Goal: Task Accomplishment & Management: Manage account settings

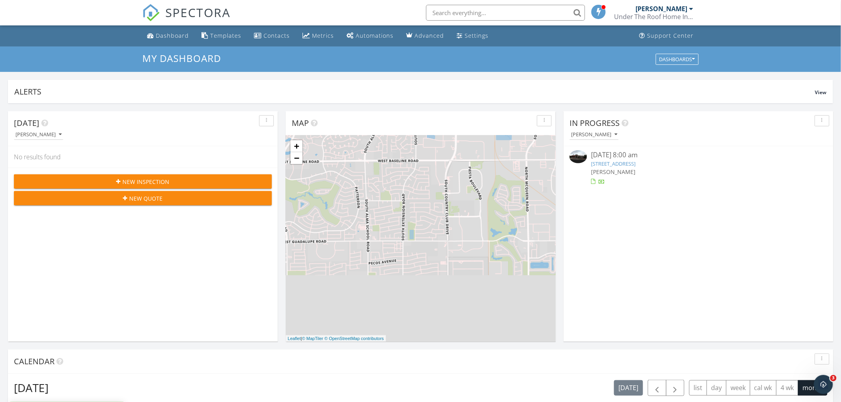
click at [642, 168] on div "[PERSON_NAME]" at bounding box center [698, 172] width 215 height 8
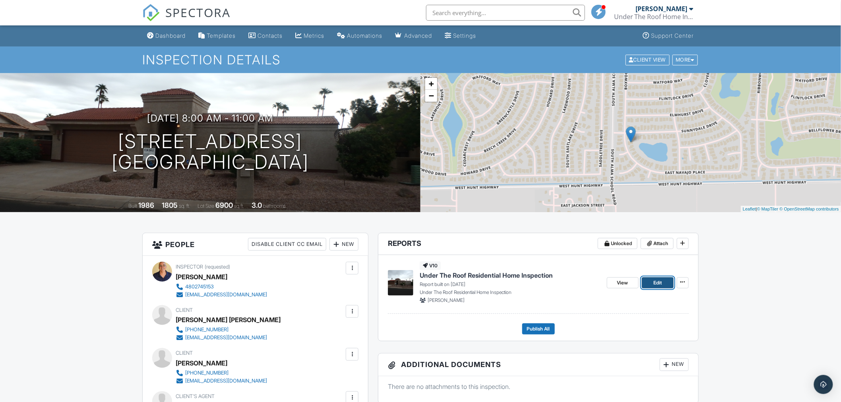
click at [650, 283] on link "Edit" at bounding box center [658, 282] width 32 height 11
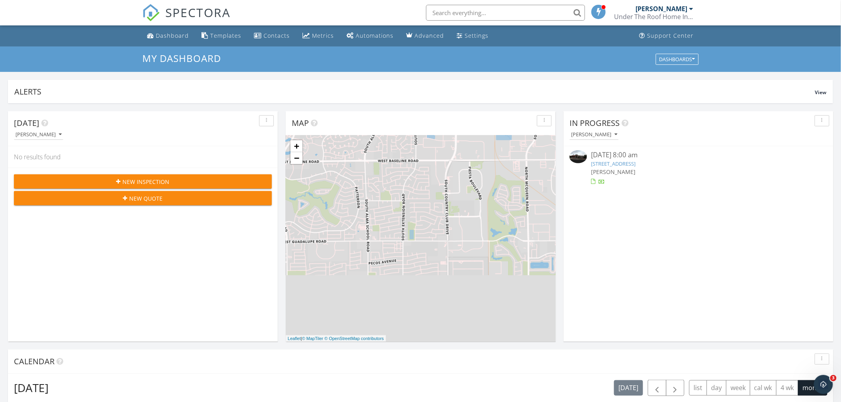
click at [631, 162] on link "26441 S Boxwood Drive, Sun Lakes, AZ 85248" at bounding box center [613, 163] width 45 height 7
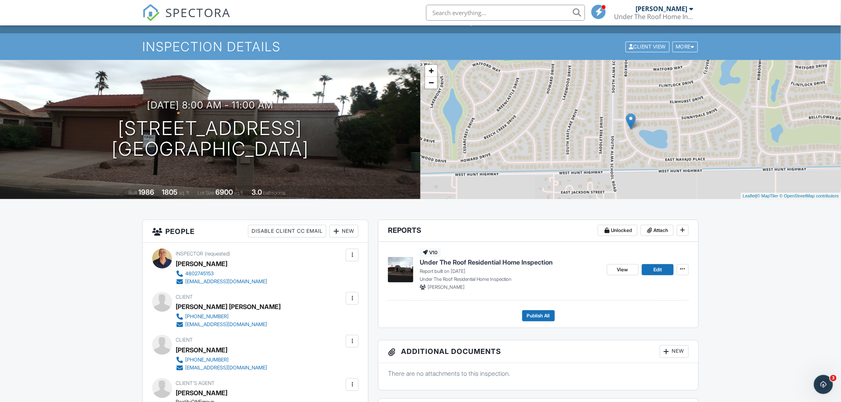
scroll to position [6, 0]
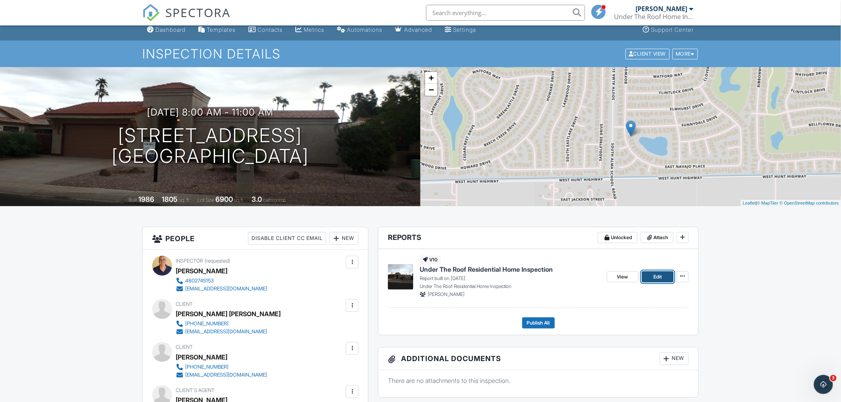
click at [657, 274] on span "Edit" at bounding box center [657, 277] width 8 height 8
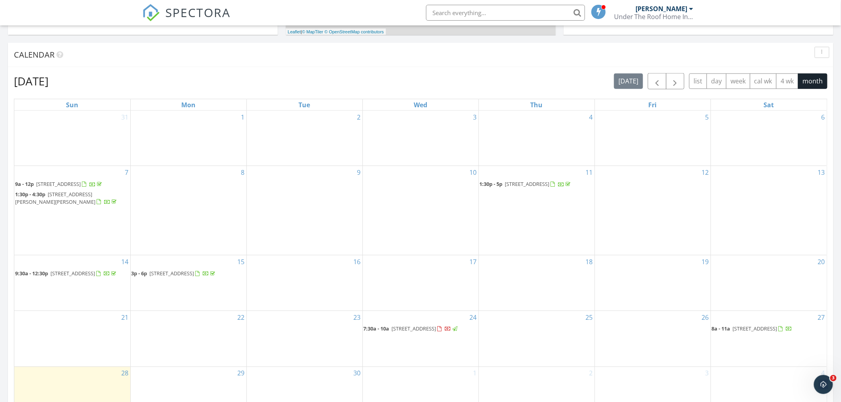
scroll to position [312, 0]
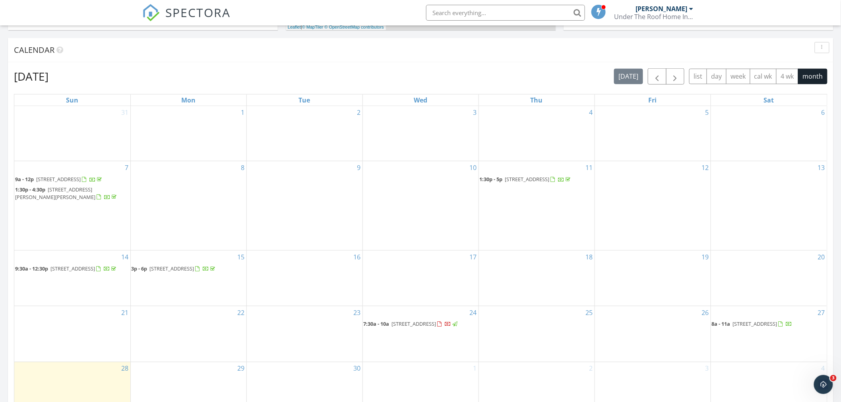
click at [768, 322] on link "8a - 11a 26441 S Boxwood Drive, Sun Lakes 85248" at bounding box center [769, 325] width 114 height 10
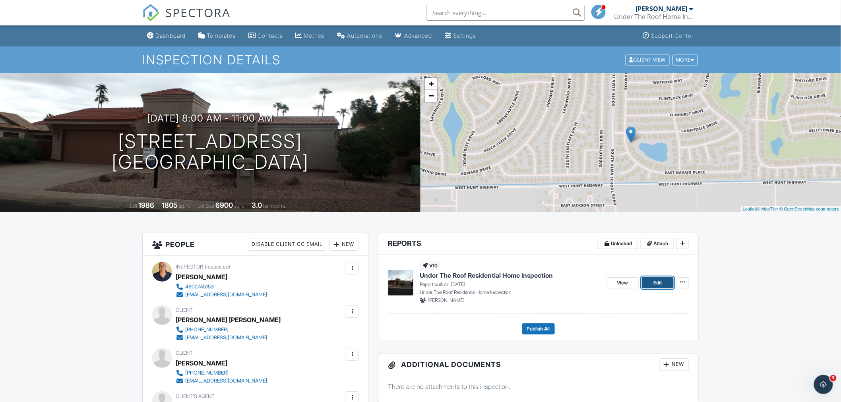
click at [660, 285] on span "Edit" at bounding box center [657, 283] width 8 height 8
